Goal: Transaction & Acquisition: Book appointment/travel/reservation

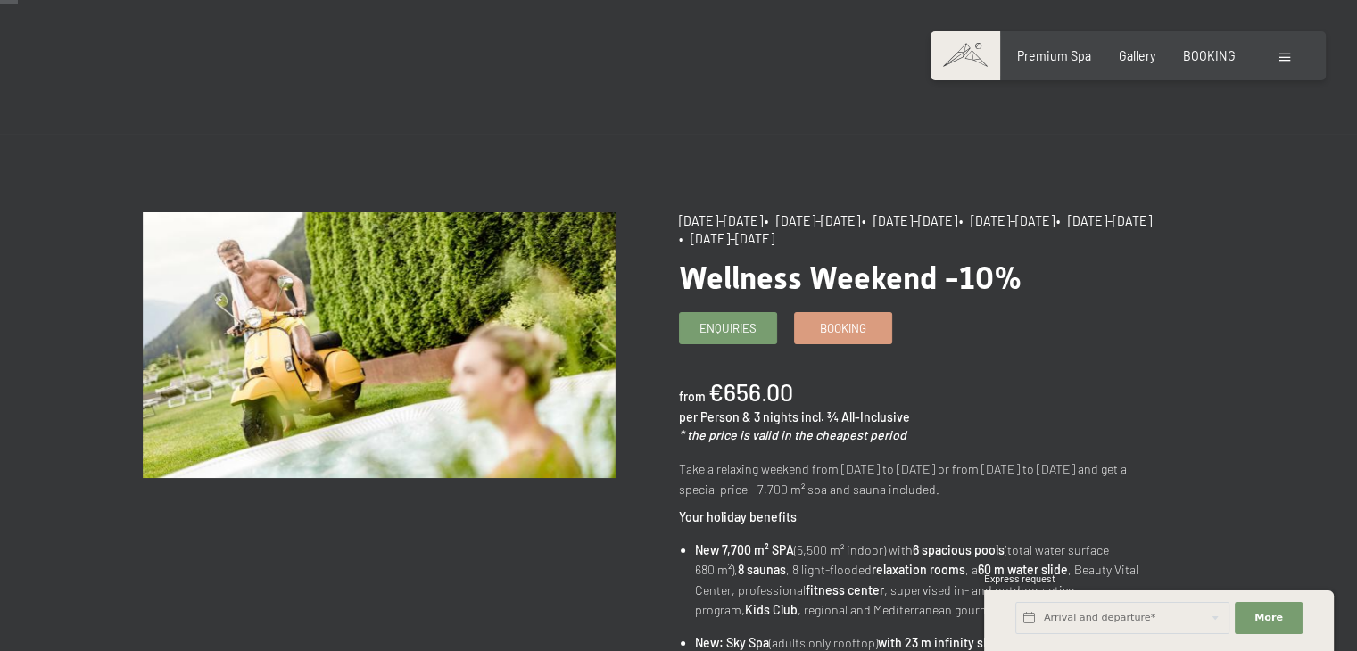
scroll to position [24, 0]
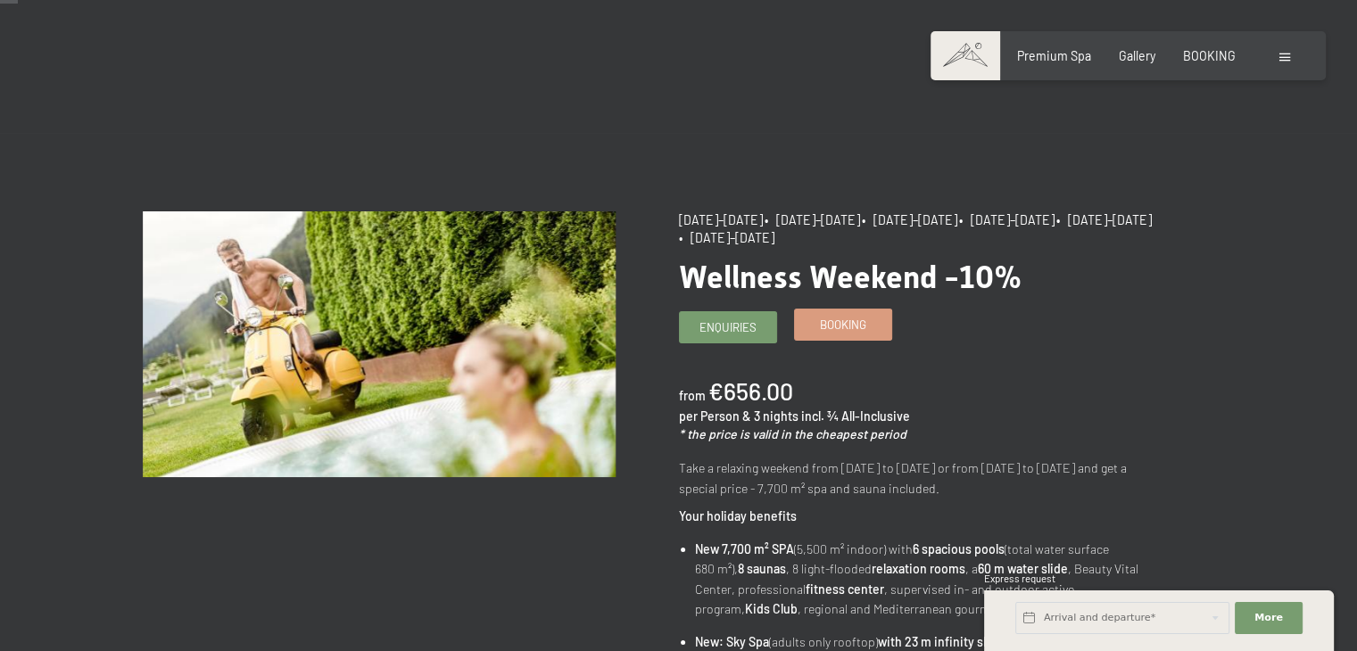
click at [824, 312] on link "Booking" at bounding box center [843, 324] width 96 height 29
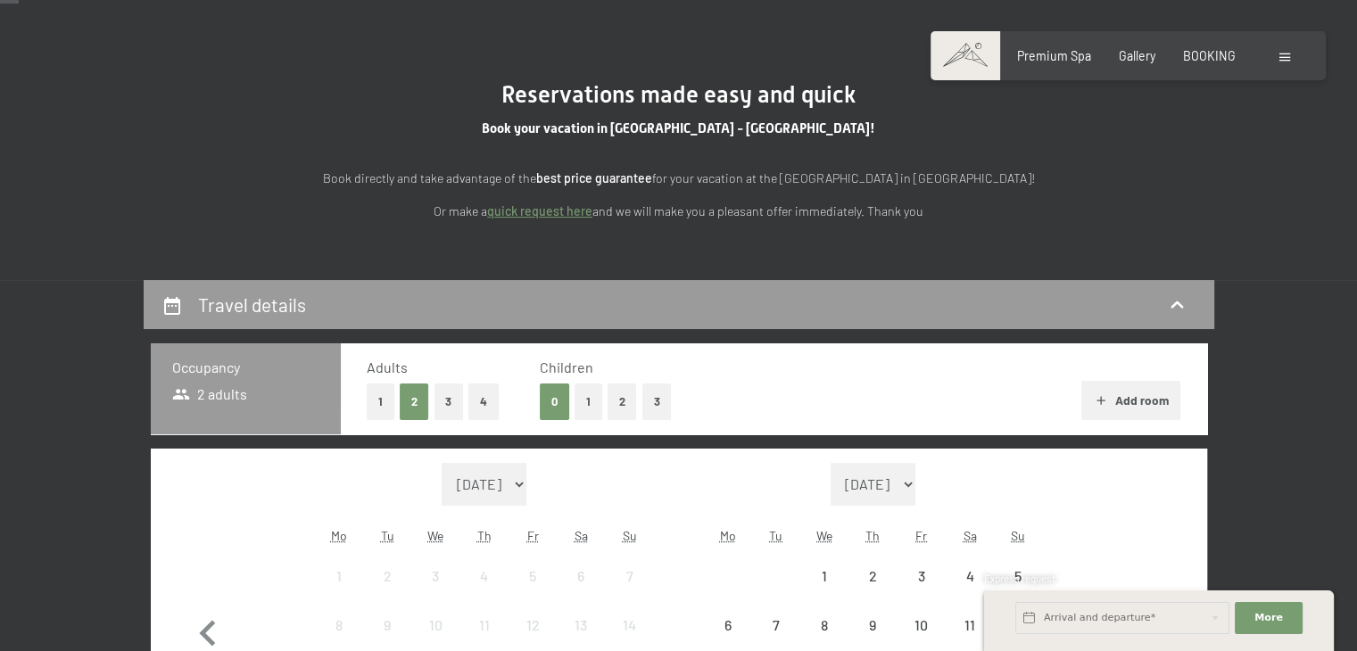
select select "[DATE]"
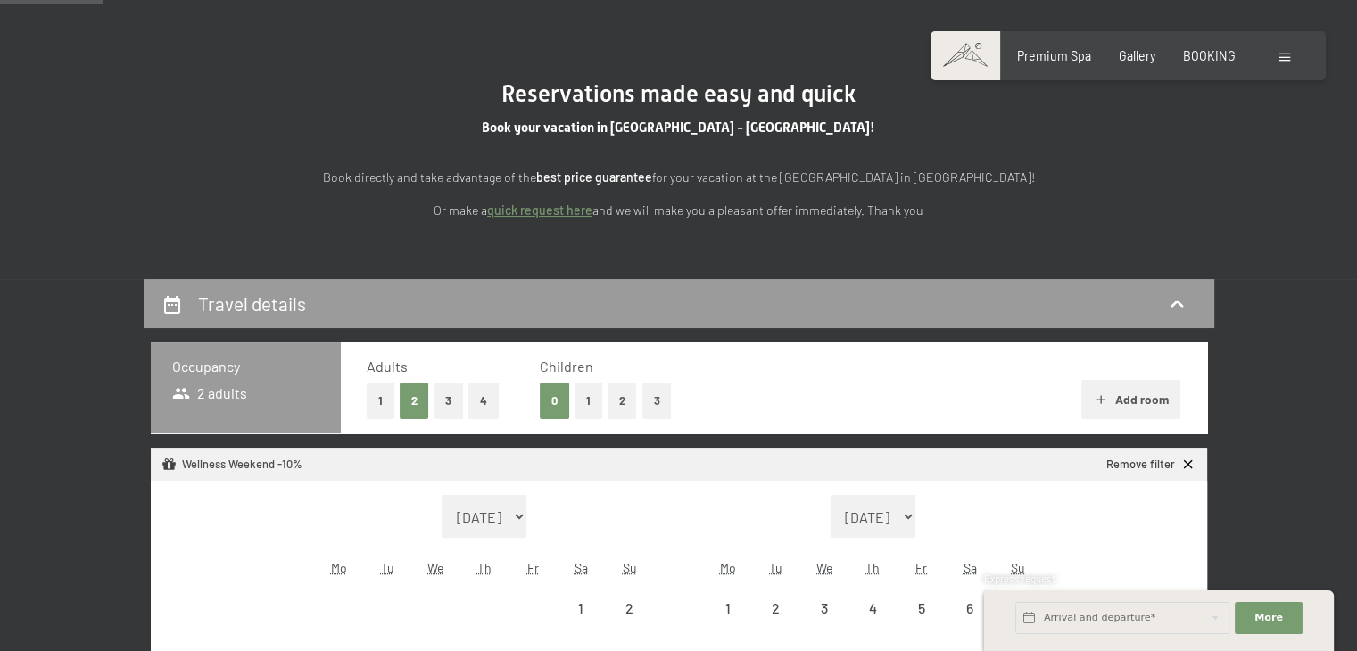
select select "[DATE]"
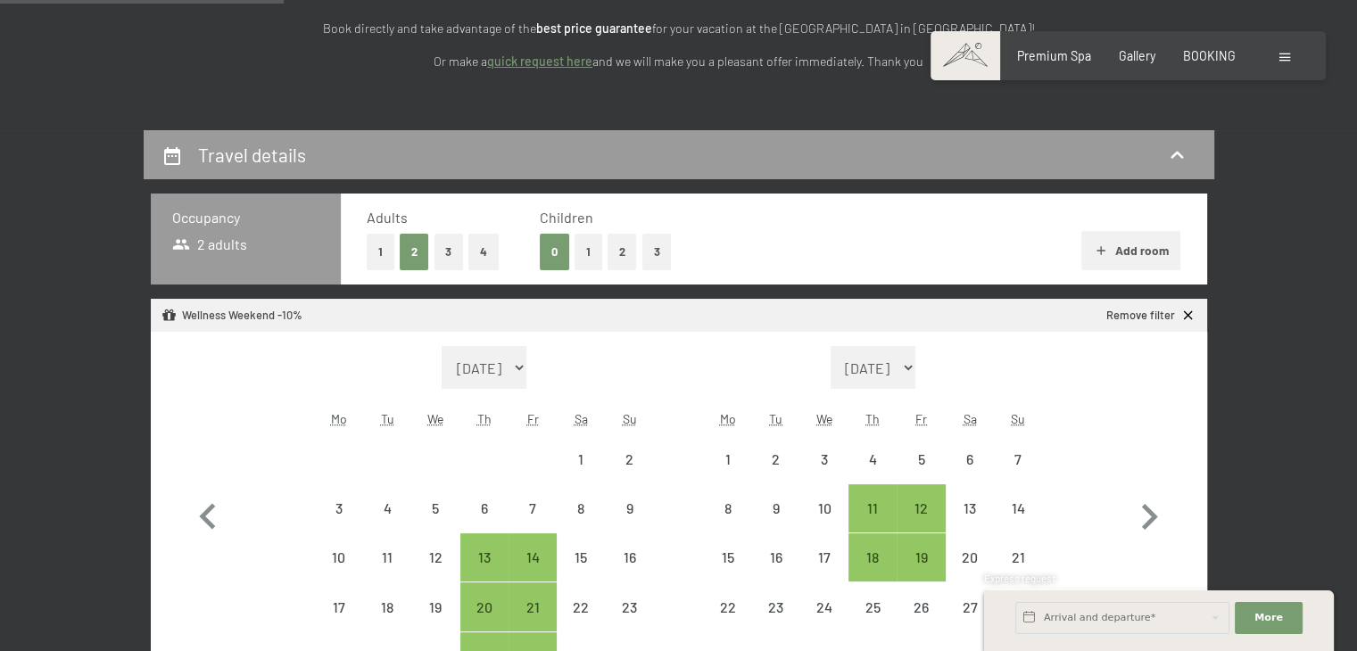
scroll to position [462, 0]
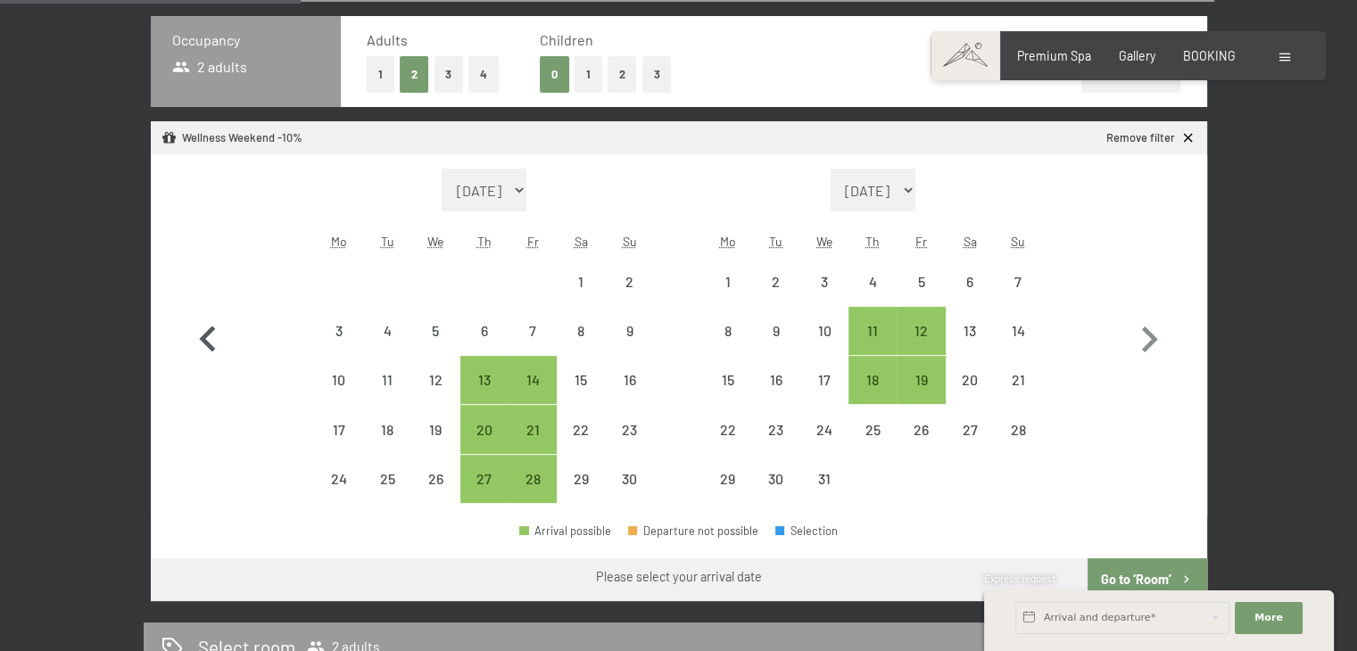
click at [203, 336] on icon "button" at bounding box center [207, 340] width 16 height 26
select select "2025-10-01"
select select "2025-11-01"
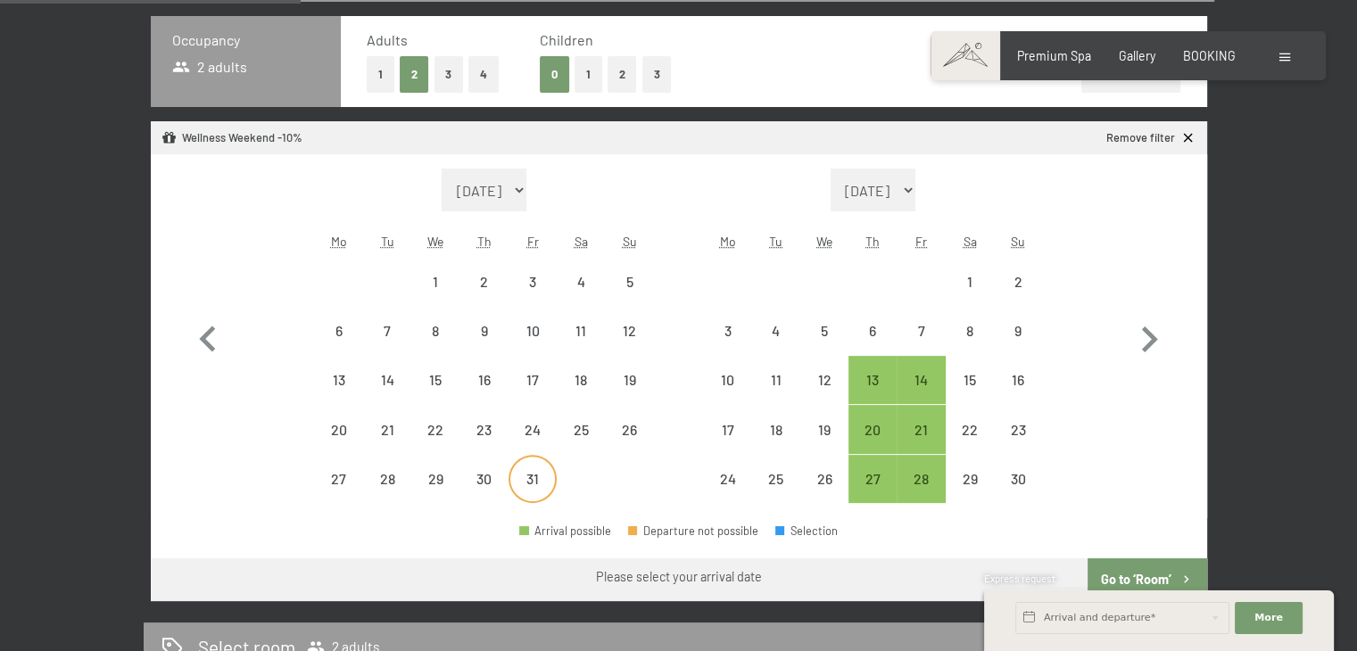
click at [537, 475] on div "31" at bounding box center [532, 494] width 45 height 45
select select "2025-10-01"
select select "2025-11-01"
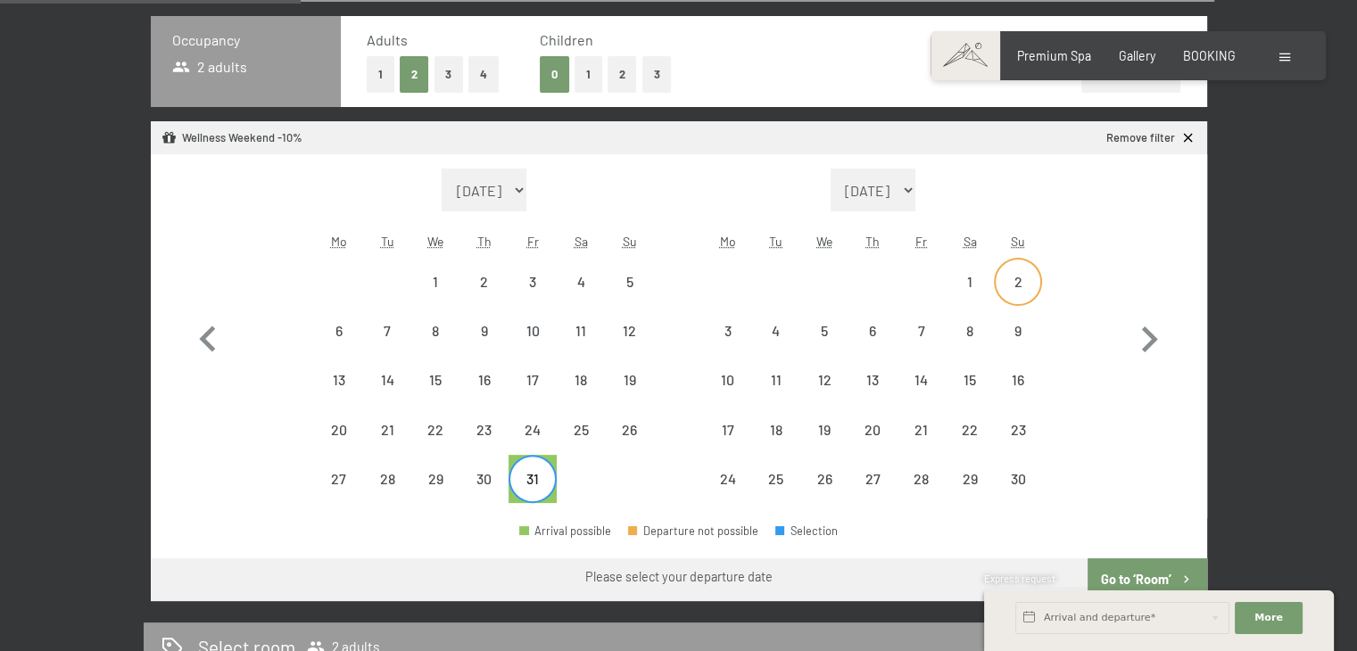
click at [1026, 276] on div "2" at bounding box center [1018, 297] width 45 height 45
select select "2025-10-01"
select select "2025-11-01"
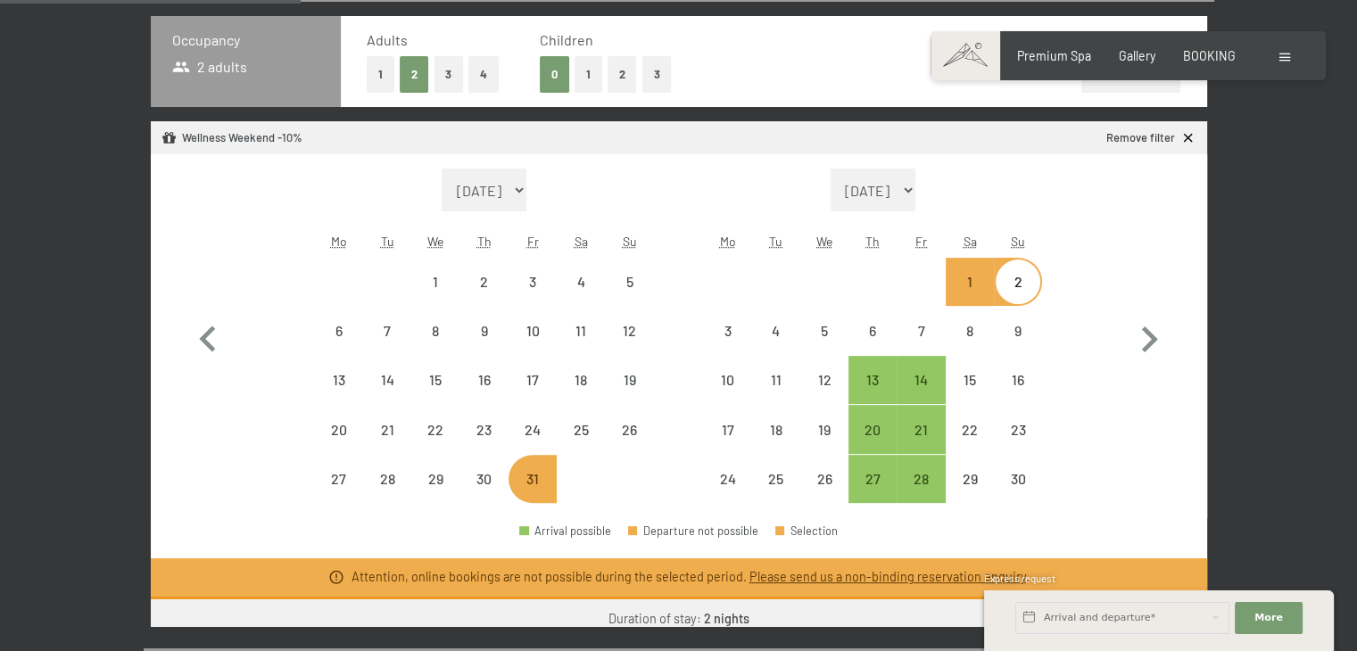
select select "2025-11-01"
select select "2025-12-01"
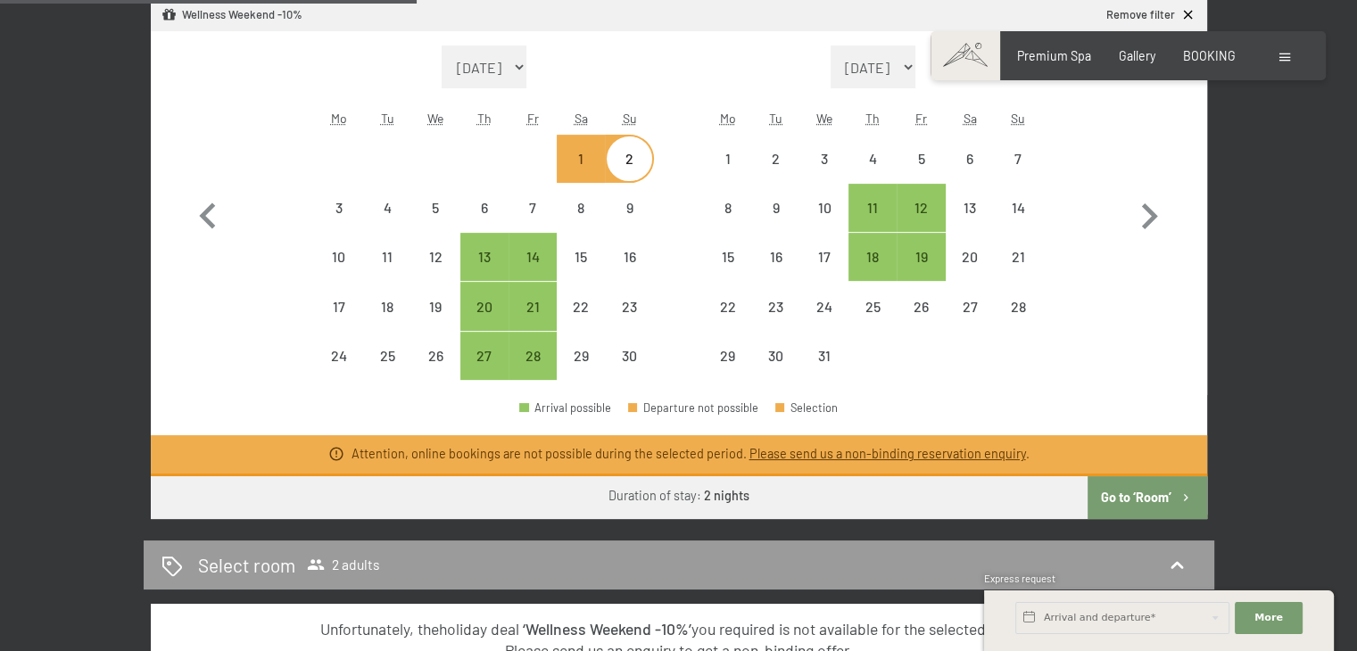
scroll to position [587, 0]
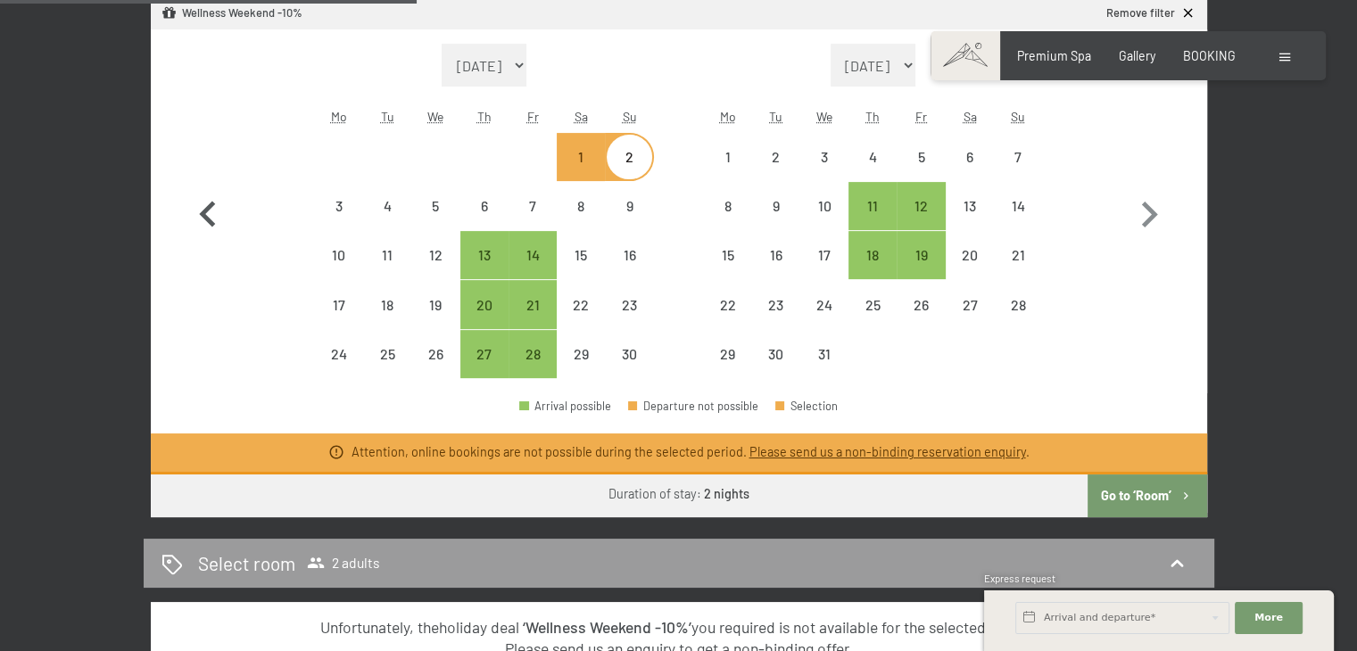
click at [214, 218] on icon "button" at bounding box center [208, 215] width 52 height 52
select select "2025-10-01"
select select "2025-11-01"
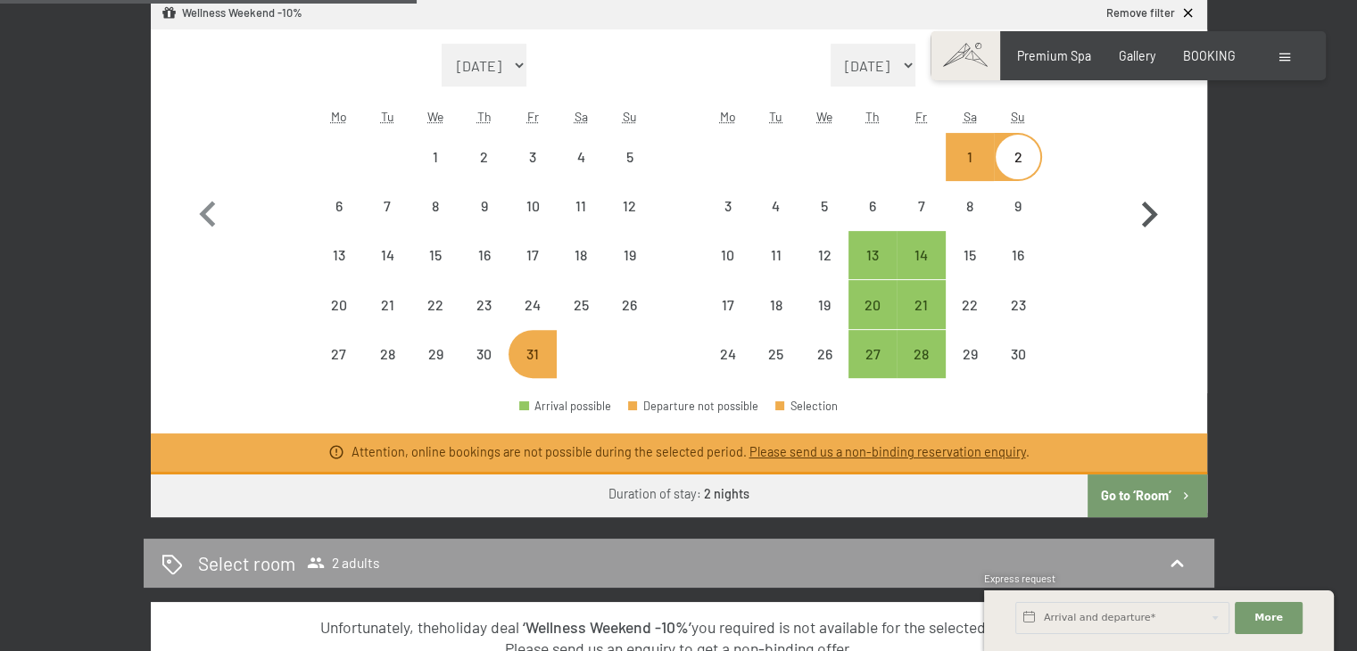
click at [1147, 214] on icon "button" at bounding box center [1149, 215] width 52 height 52
select select "2025-11-01"
select select "2025-12-01"
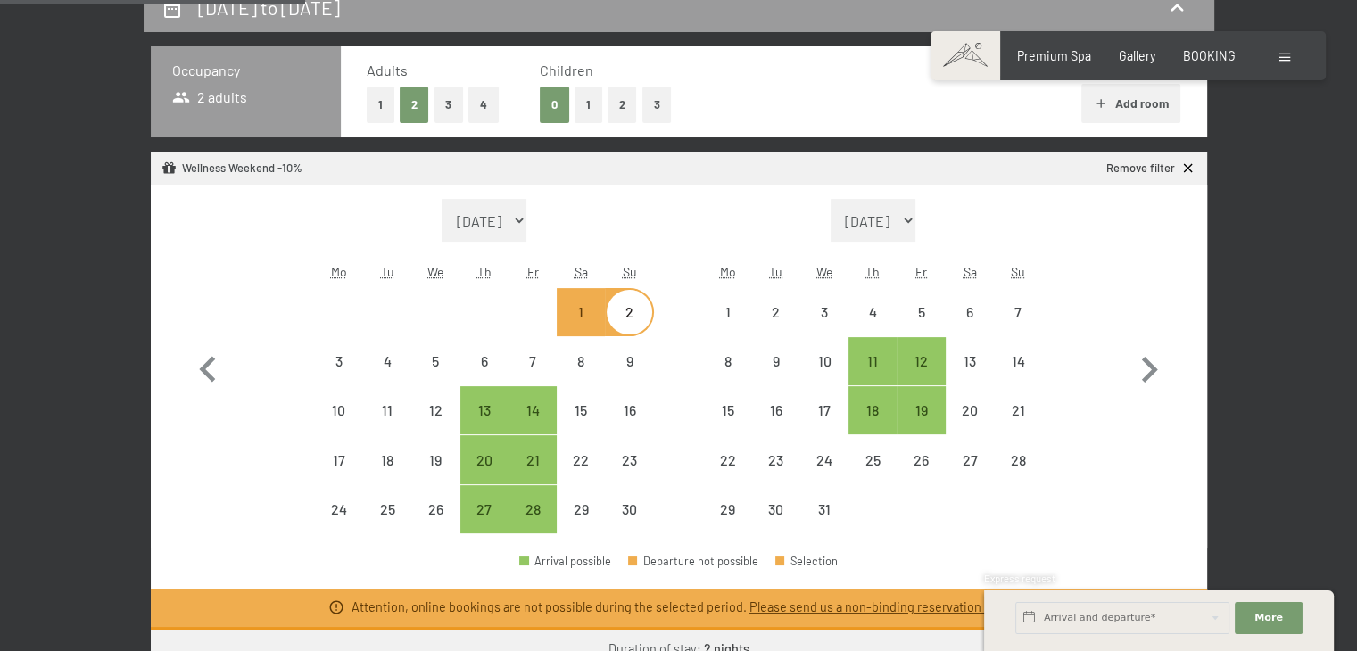
scroll to position [428, 0]
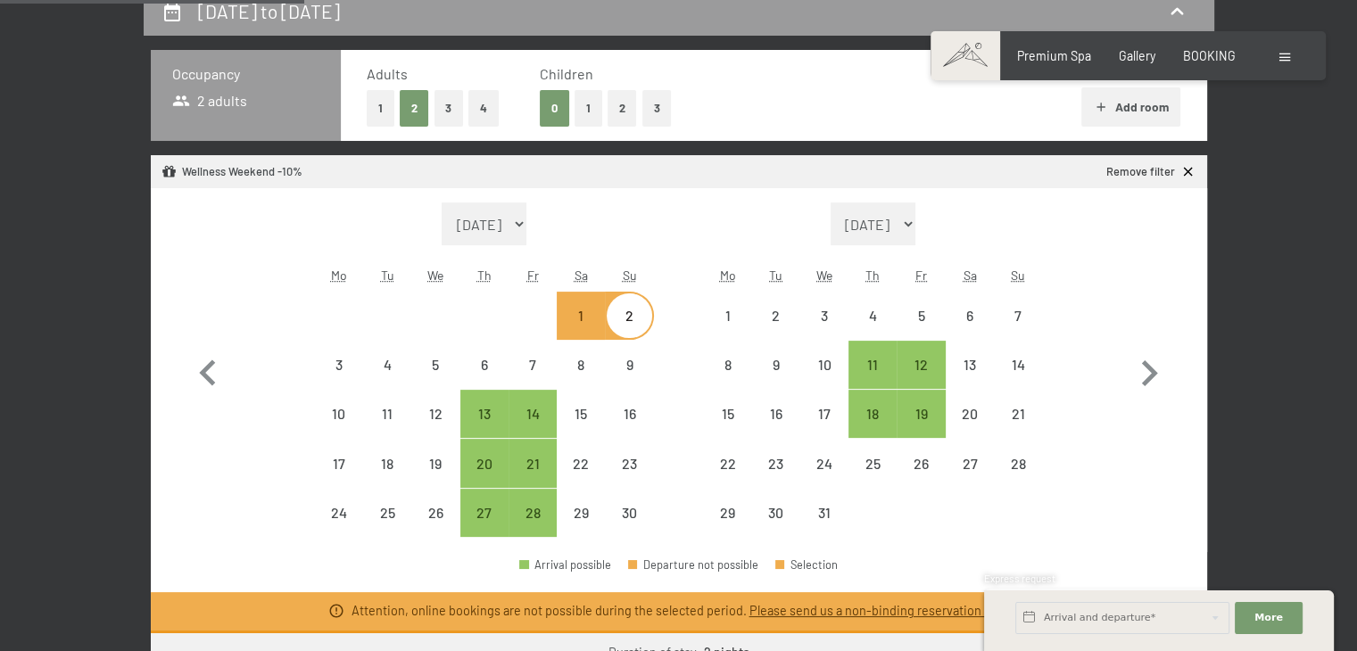
drag, startPoint x: 501, startPoint y: 433, endPoint x: 508, endPoint y: 419, distance: 14.8
click at [494, 432] on div "13" at bounding box center [484, 429] width 45 height 45
select select "2025-11-01"
select select "2025-12-01"
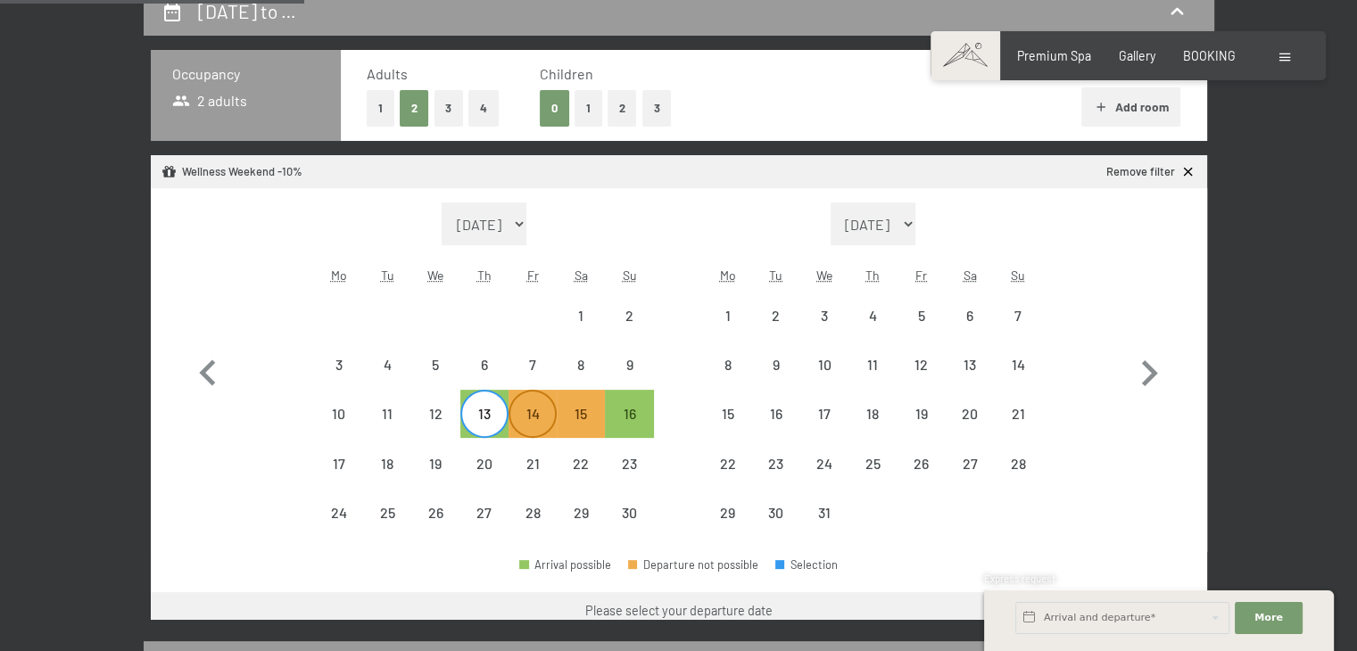
click at [535, 403] on div "14" at bounding box center [532, 414] width 45 height 45
select select "2025-11-01"
select select "2025-12-01"
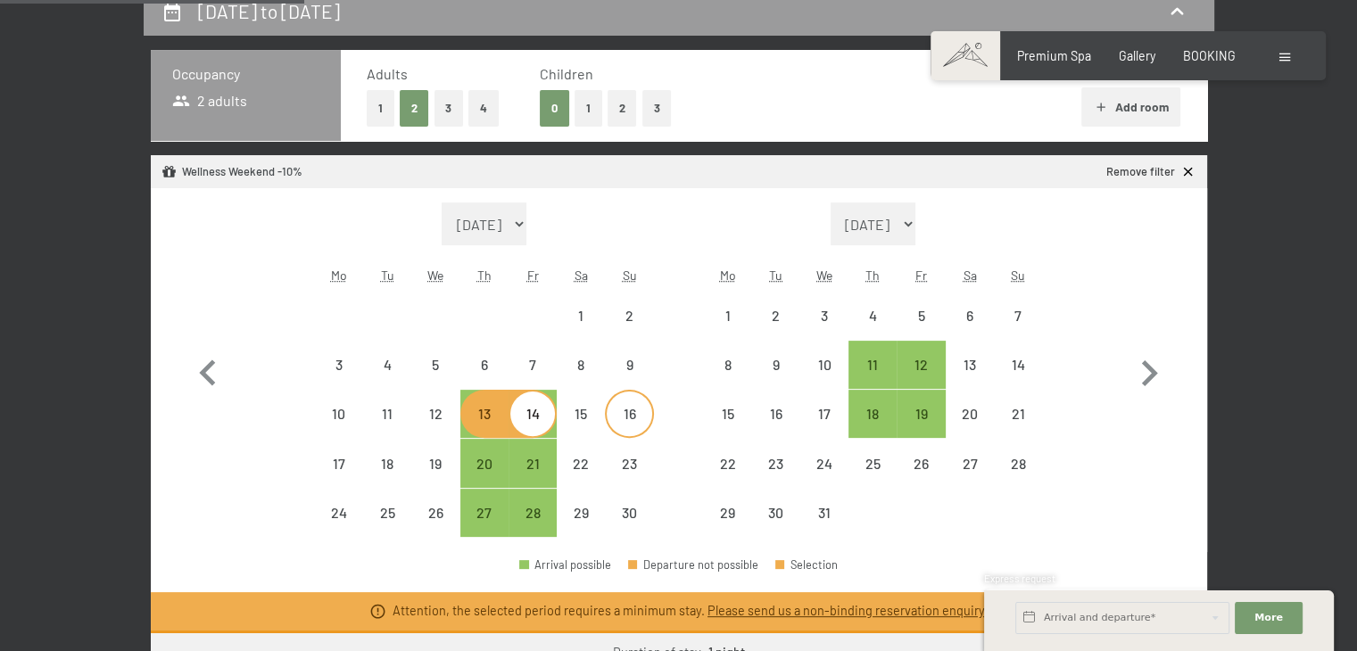
click at [635, 404] on div "16" at bounding box center [629, 414] width 45 height 45
select select "2025-11-01"
select select "2025-12-01"
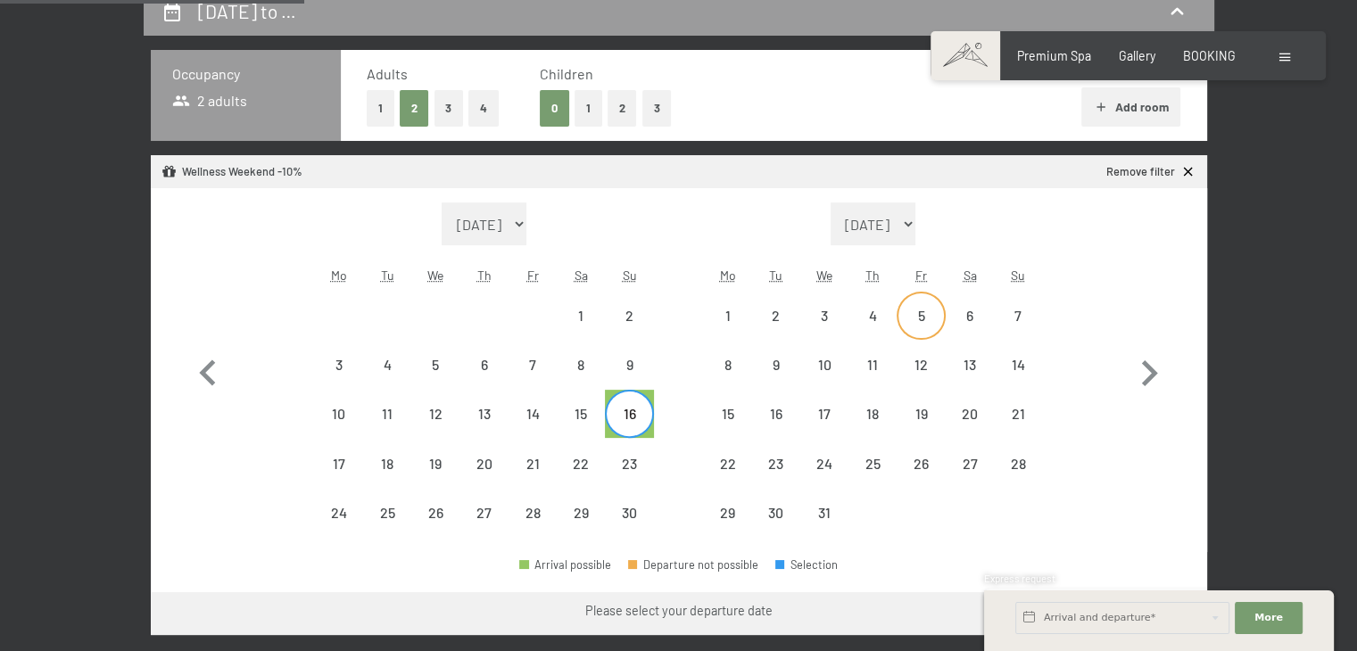
click at [902, 321] on div "5" at bounding box center [920, 331] width 45 height 45
select select "2025-11-01"
select select "2025-12-01"
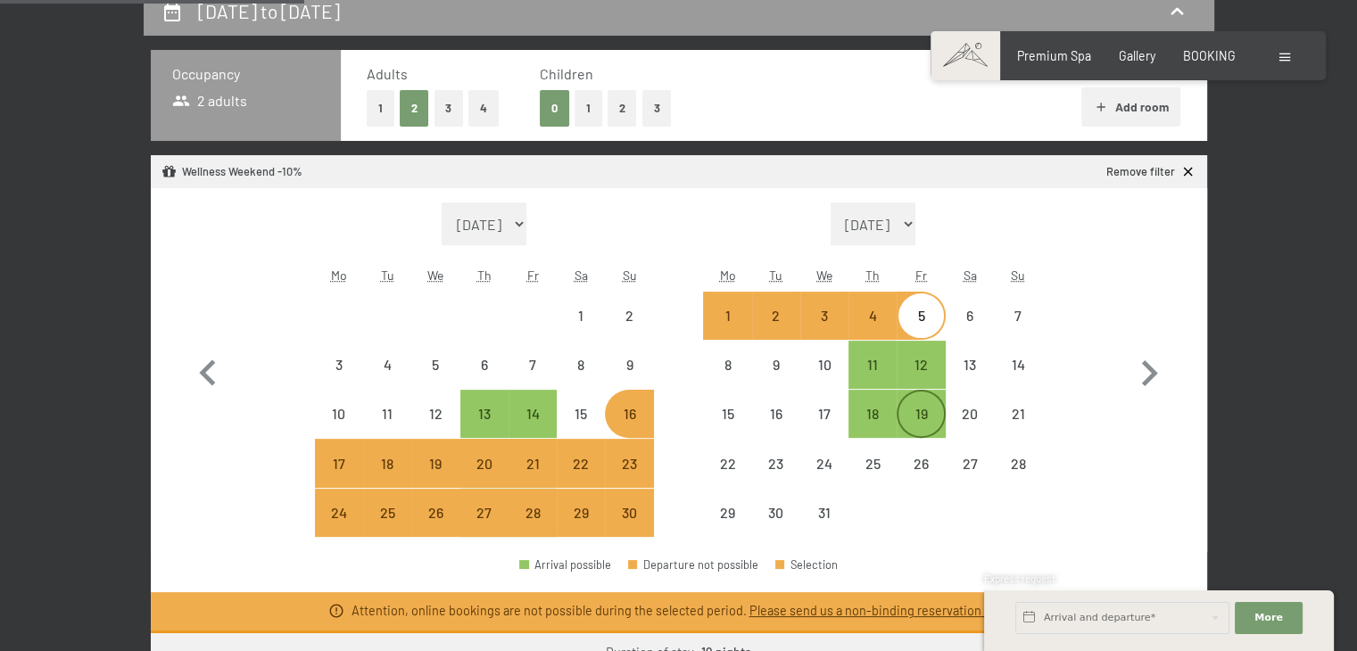
select select "2025-11-01"
select select "2025-12-01"
click at [915, 369] on div "12" at bounding box center [920, 380] width 45 height 45
select select "2025-11-01"
select select "2025-12-01"
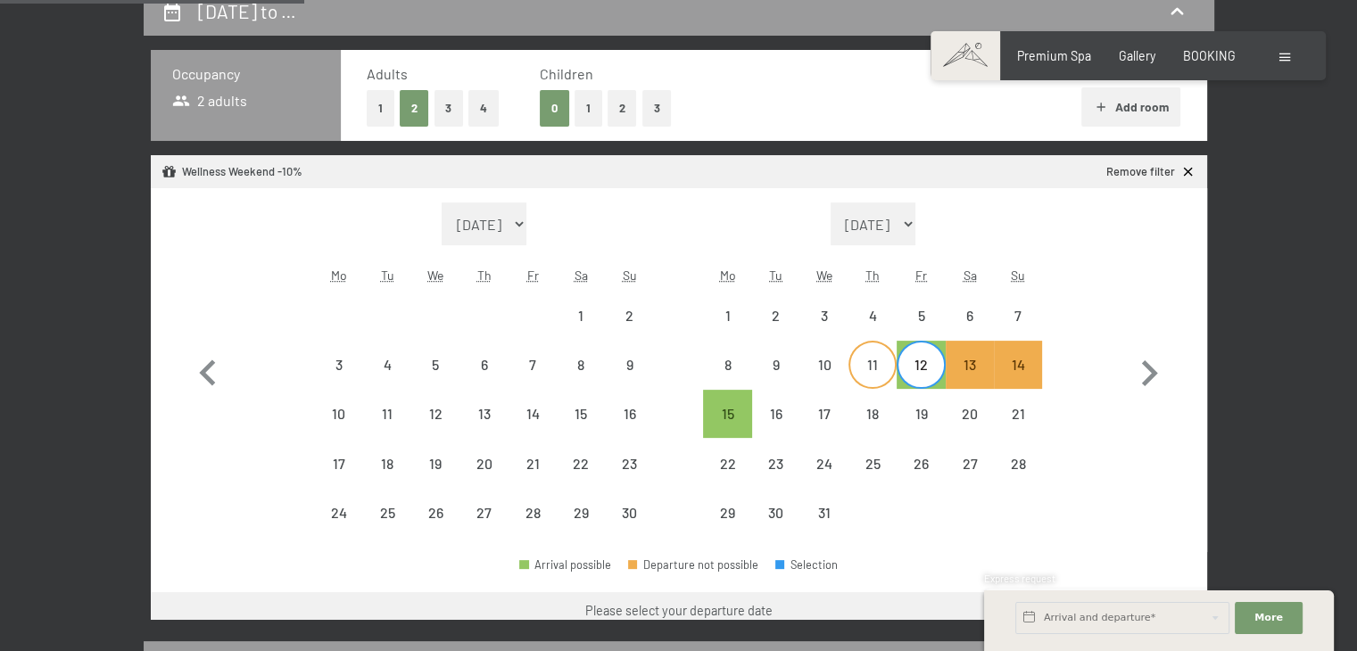
click at [858, 372] on div "11" at bounding box center [872, 380] width 45 height 45
select select "2025-11-01"
select select "2025-12-01"
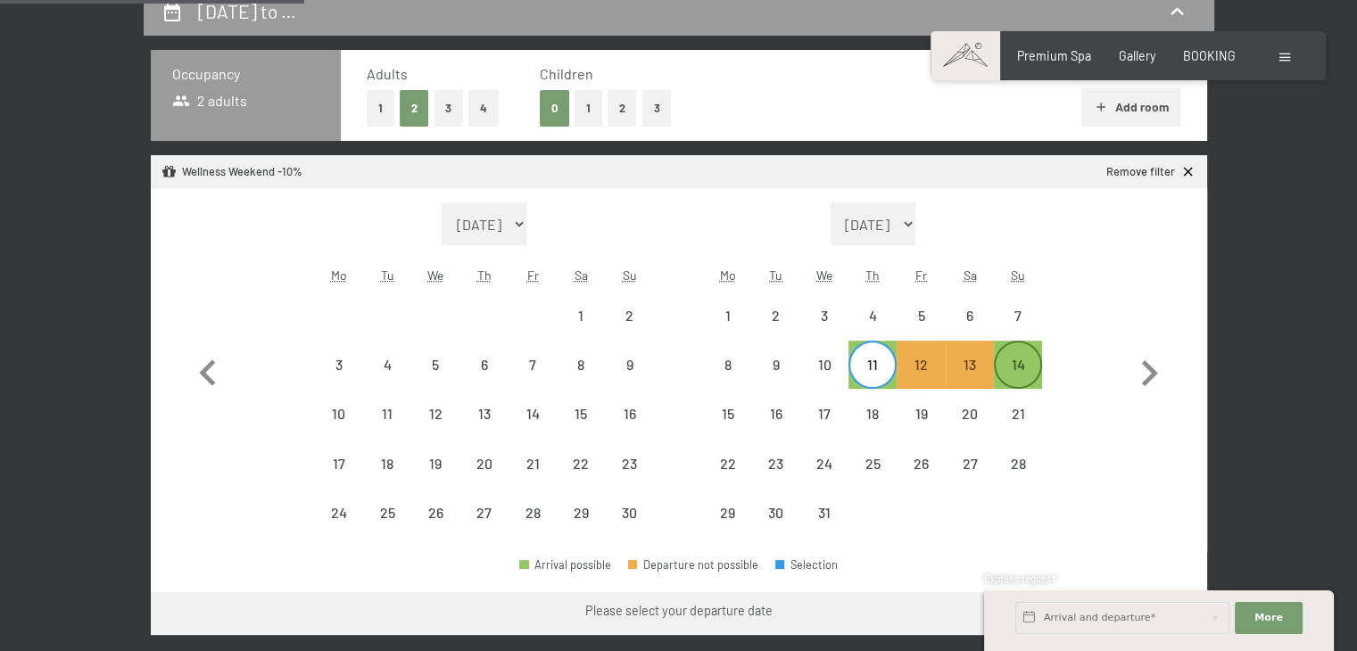
click at [1028, 365] on div "14" at bounding box center [1018, 380] width 45 height 45
select select "2025-11-01"
select select "2025-12-01"
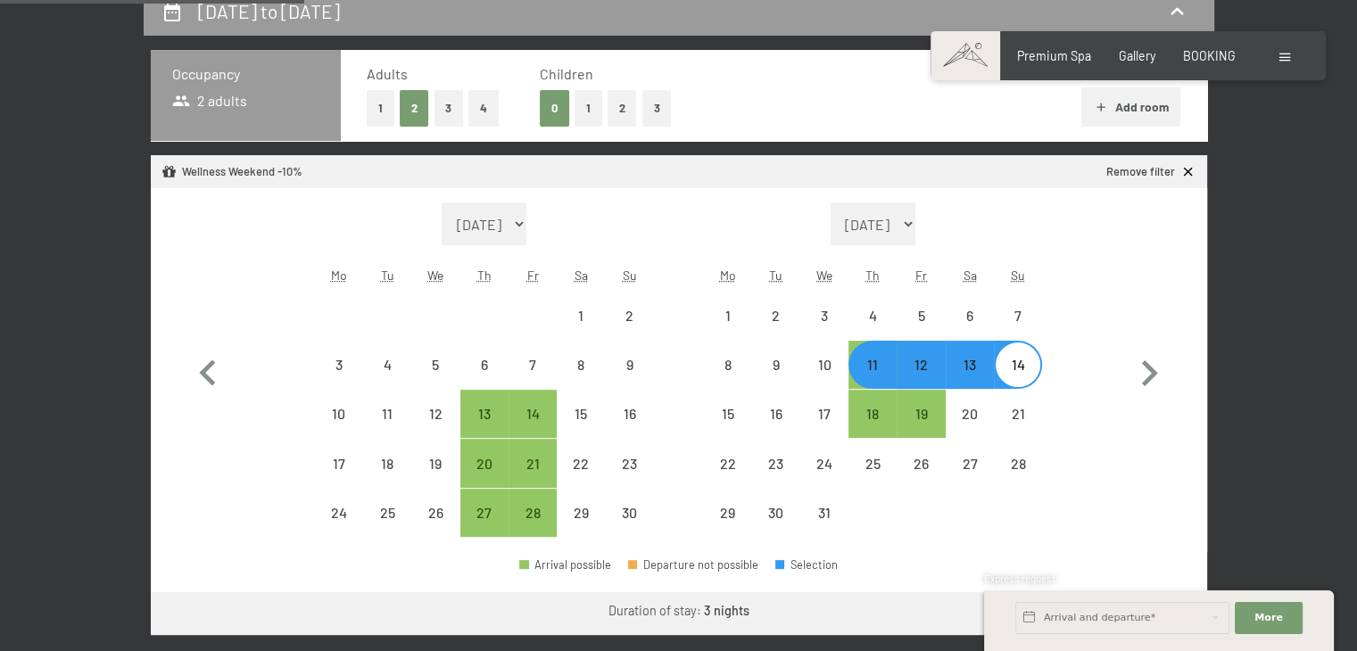
select select "2025-11-01"
select select "2025-12-01"
click at [868, 323] on div "4" at bounding box center [872, 331] width 45 height 45
select select "2025-11-01"
select select "2025-12-01"
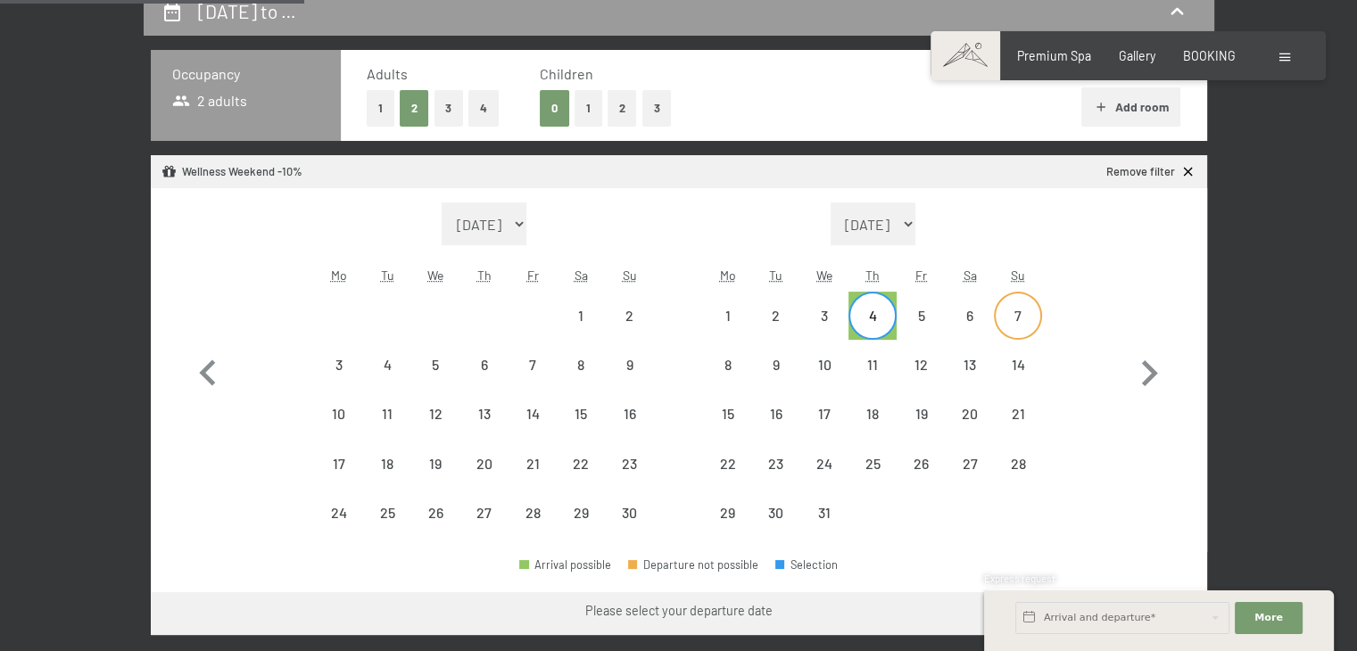
click at [1013, 331] on div "7" at bounding box center [1018, 331] width 45 height 45
select select "2025-11-01"
select select "2025-12-01"
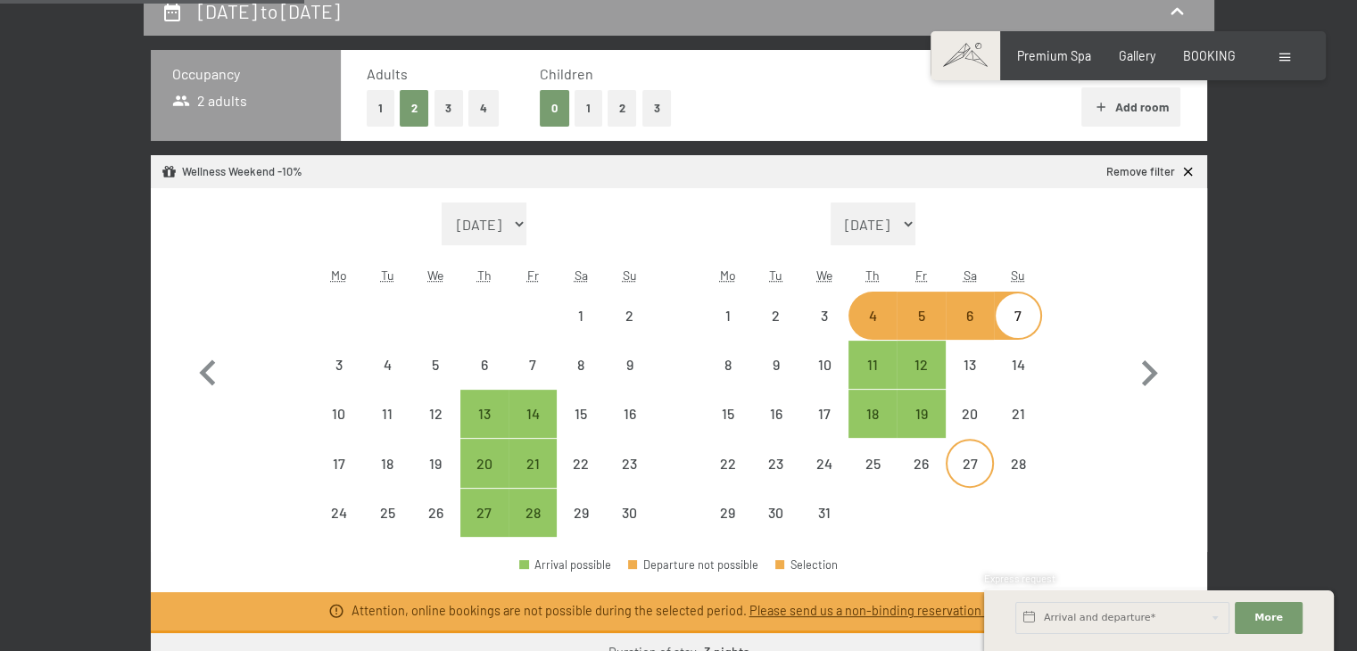
select select "2025-11-01"
select select "2025-12-01"
click at [206, 380] on icon "button" at bounding box center [208, 374] width 52 height 52
select select "2025-10-01"
select select "2025-11-01"
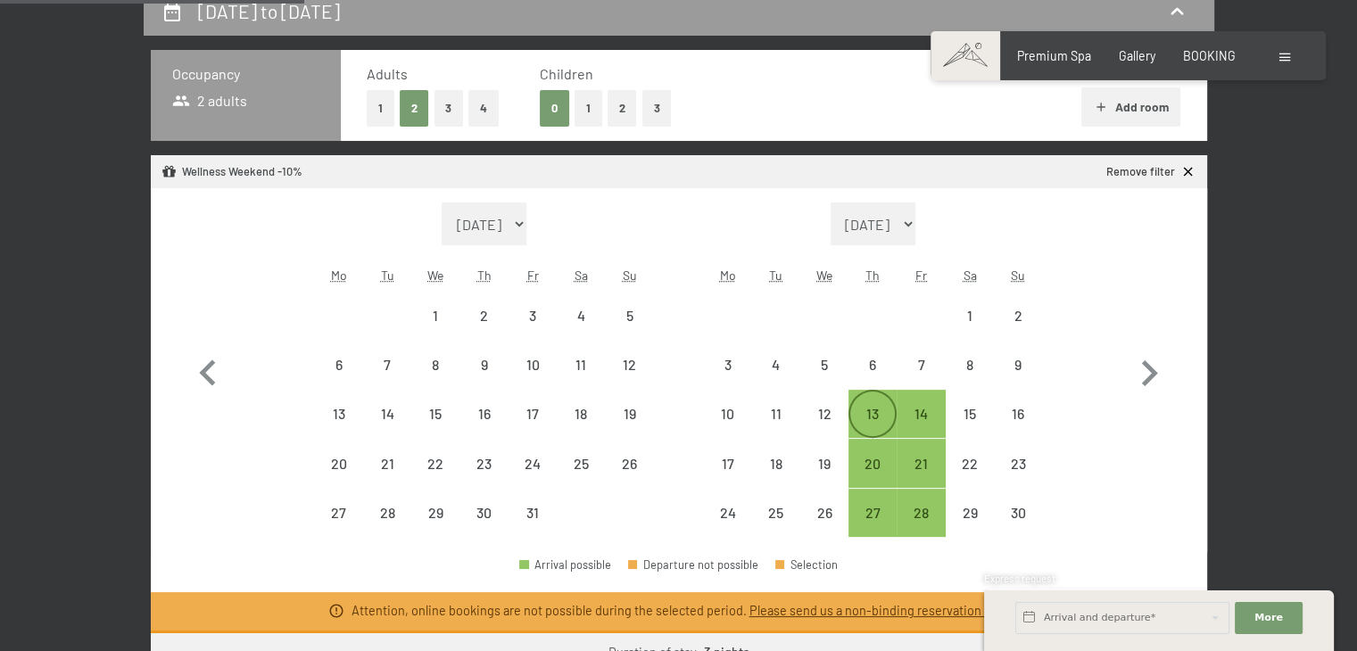
click at [860, 418] on div "13" at bounding box center [872, 429] width 45 height 45
select select "2025-10-01"
select select "2025-11-01"
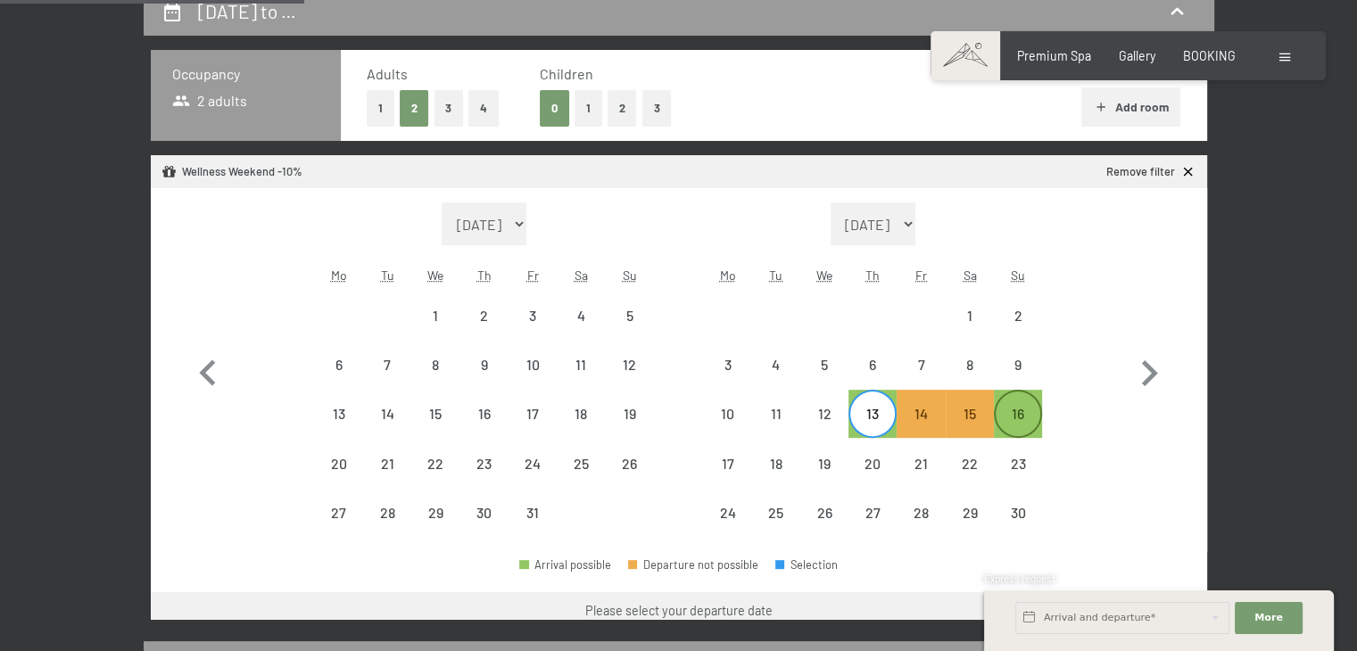
click at [1000, 420] on div "16" at bounding box center [1018, 429] width 45 height 45
select select "2025-10-01"
select select "2025-11-01"
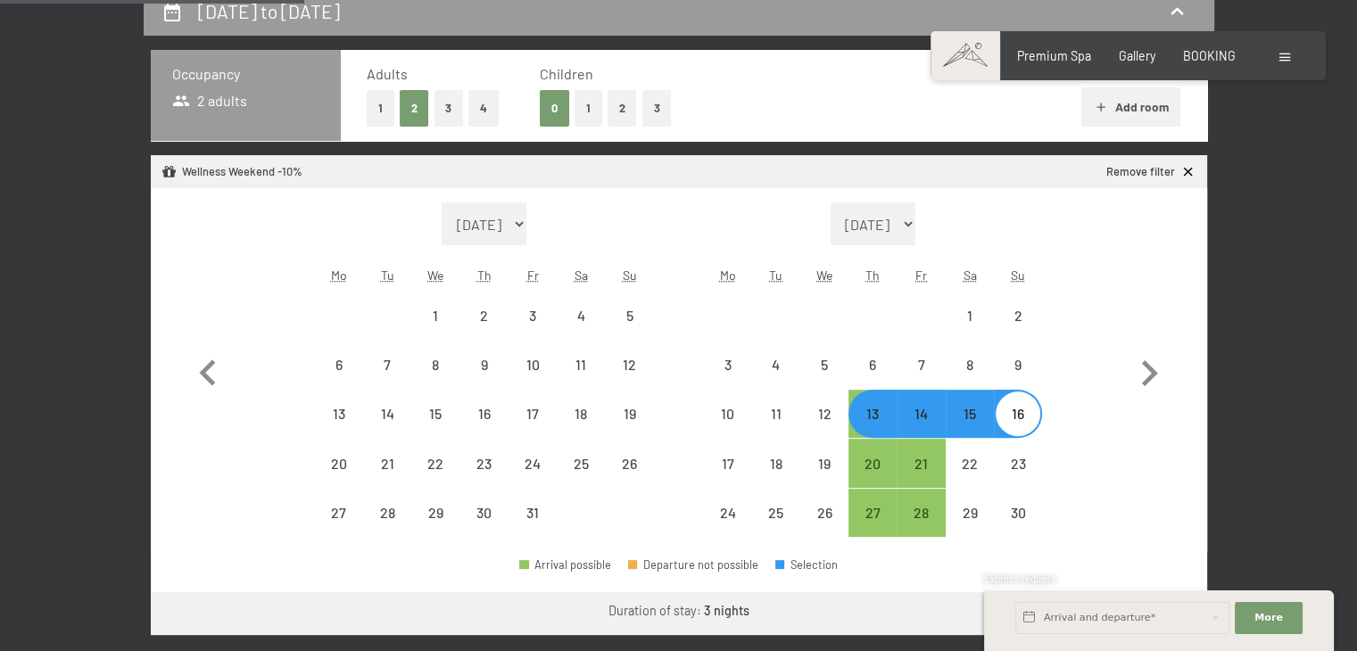
select select "2025-11-01"
select select "2025-12-01"
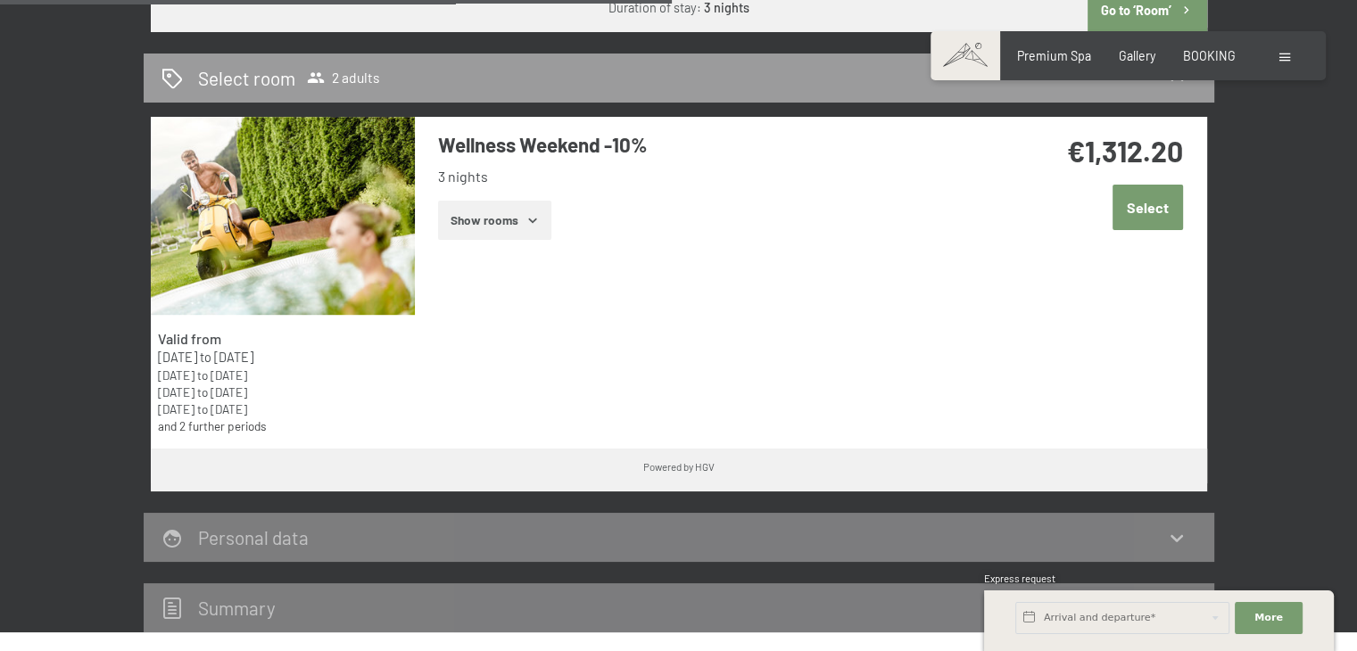
scroll to position [1031, 0]
